Goal: Transaction & Acquisition: Purchase product/service

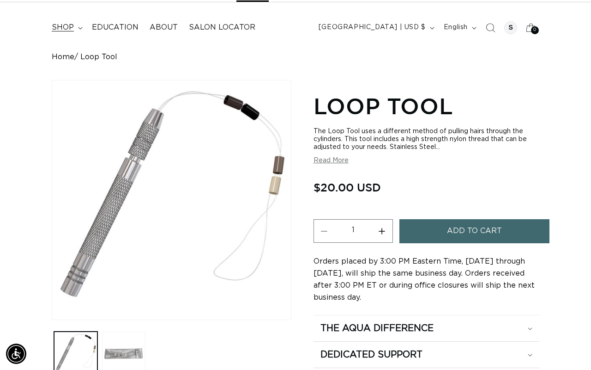
click at [76, 30] on summary "shop" at bounding box center [66, 27] width 40 height 21
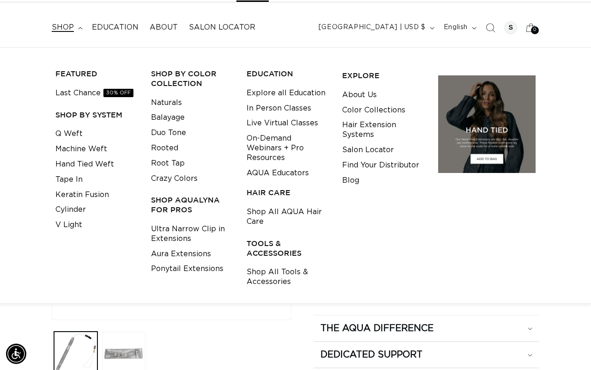
scroll to position [0, 526]
click at [191, 249] on link "Aura Extensions" at bounding box center [181, 253] width 60 height 15
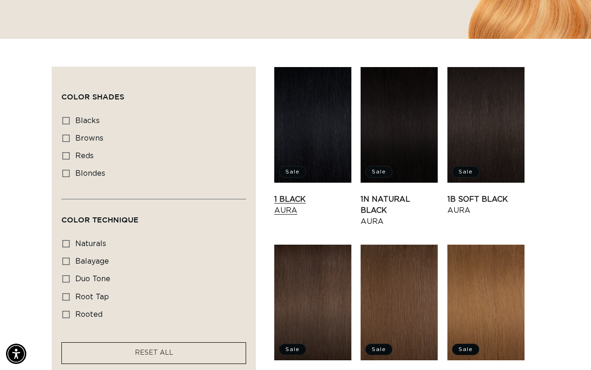
scroll to position [264, 0]
click at [295, 194] on link "1 Black Aura" at bounding box center [312, 205] width 77 height 22
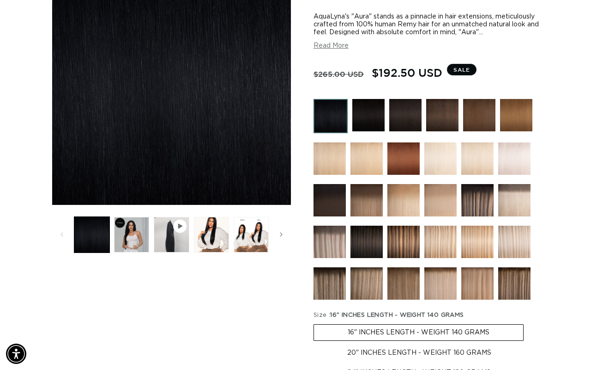
scroll to position [0, 526]
click at [507, 249] on img at bounding box center [514, 241] width 32 height 32
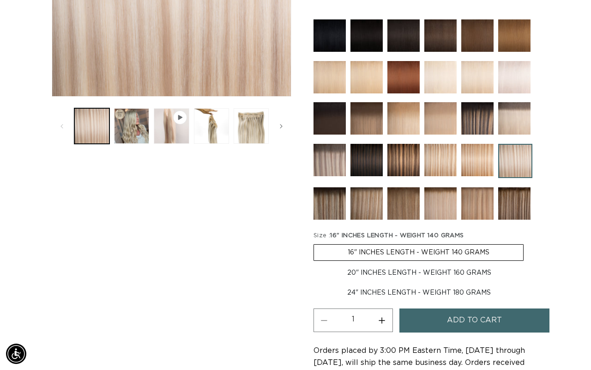
click at [475, 277] on label "20" INCHES LENGTH - WEIGHT 160 GRAMS Variant sold out or unavailable" at bounding box center [420, 273] width 212 height 16
click at [528, 243] on input "20" INCHES LENGTH - WEIGHT 160 GRAMS Variant sold out or unavailable" at bounding box center [528, 242] width 0 height 0
radio input "true"
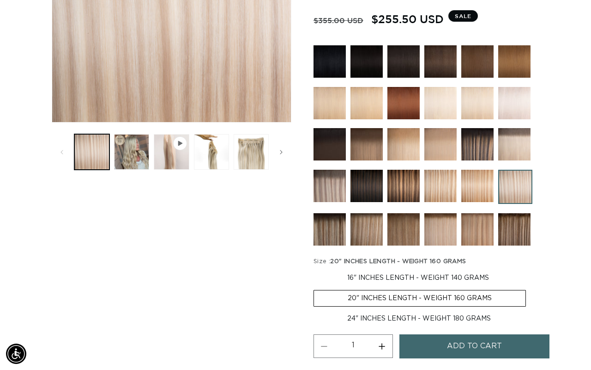
click at [443, 358] on button "Add to cart" at bounding box center [475, 346] width 150 height 24
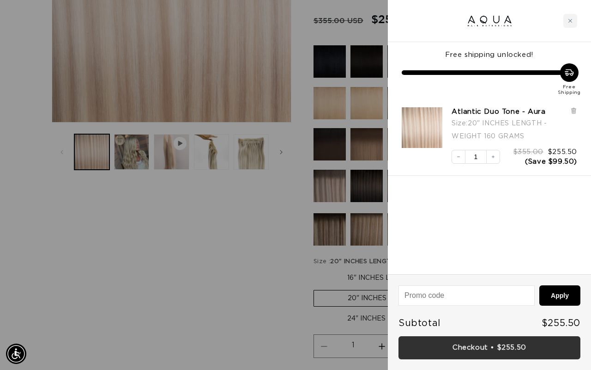
click at [496, 352] on link "Checkout • $255.50" at bounding box center [490, 348] width 182 height 24
